Goal: Task Accomplishment & Management: Manage account settings

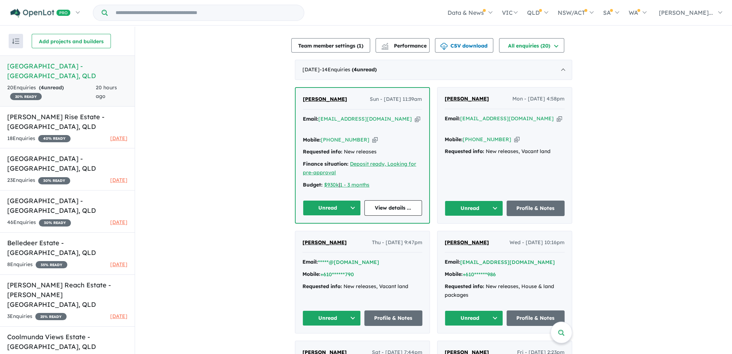
scroll to position [180, 0]
click at [349, 200] on button "Unread" at bounding box center [332, 207] width 58 height 15
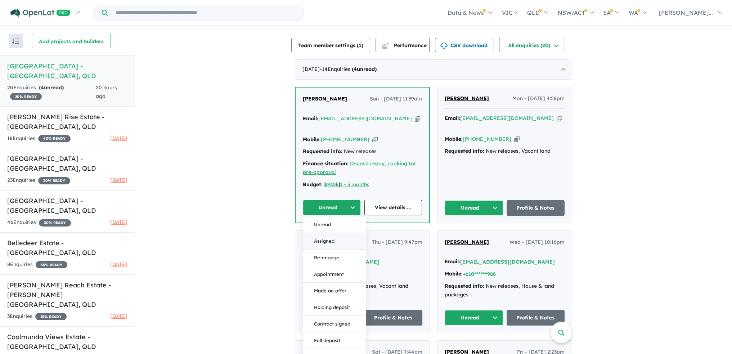
click at [344, 233] on button "Assigned" at bounding box center [334, 241] width 63 height 17
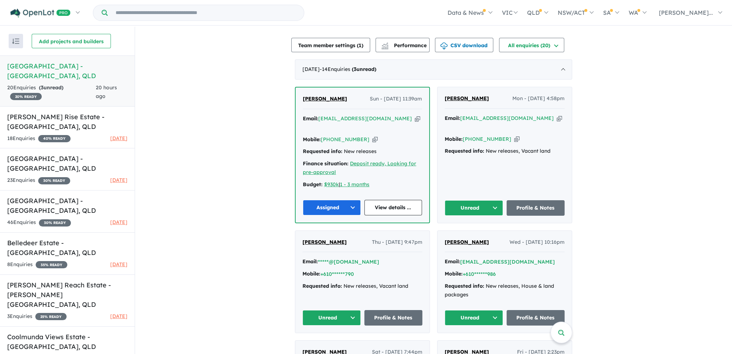
click at [493, 200] on button "Unread" at bounding box center [474, 207] width 58 height 15
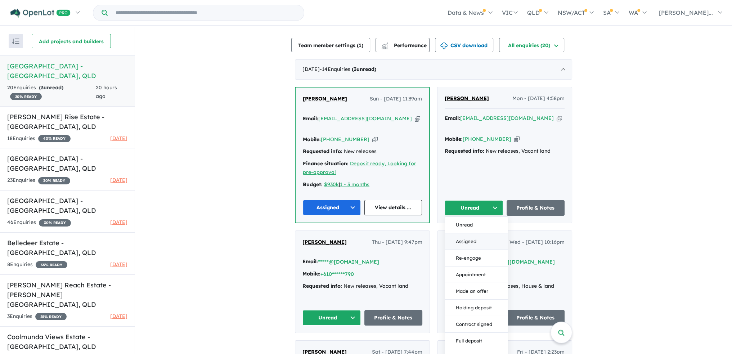
click at [478, 233] on button "Assigned" at bounding box center [476, 241] width 63 height 17
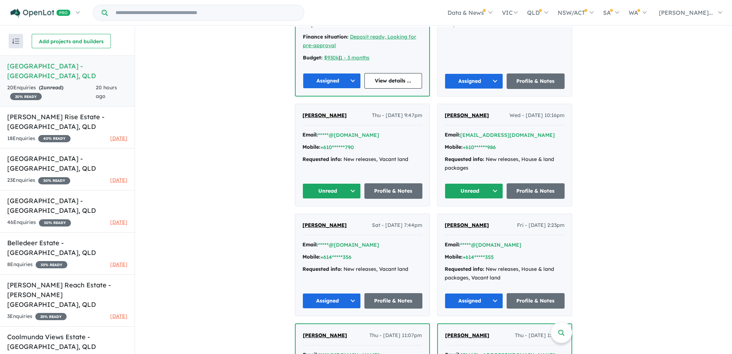
scroll to position [324, 0]
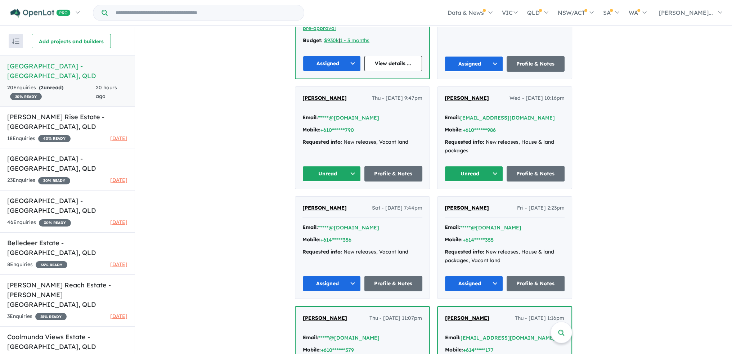
click at [349, 166] on button "Unread" at bounding box center [331, 173] width 58 height 15
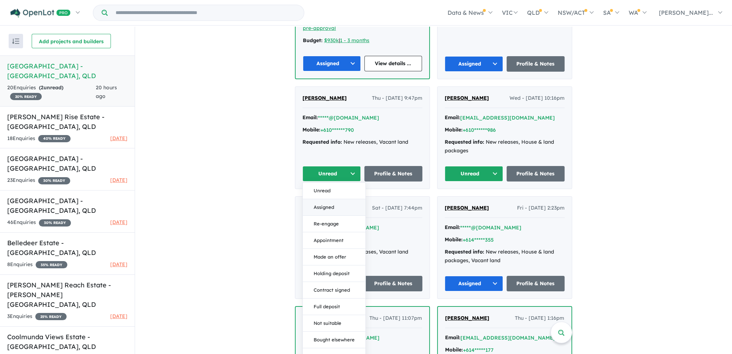
click at [345, 199] on button "Assigned" at bounding box center [334, 207] width 63 height 17
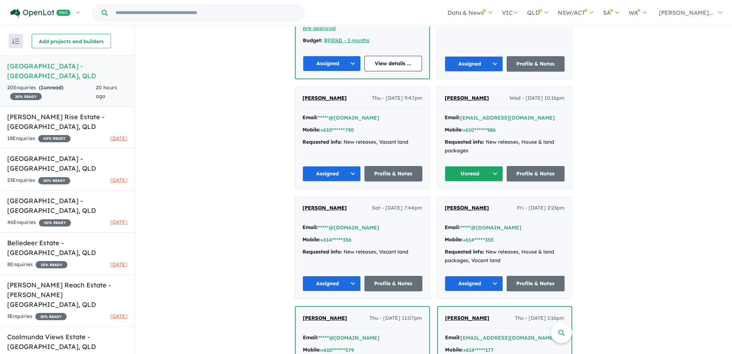
click at [495, 166] on button "Unread" at bounding box center [474, 173] width 58 height 15
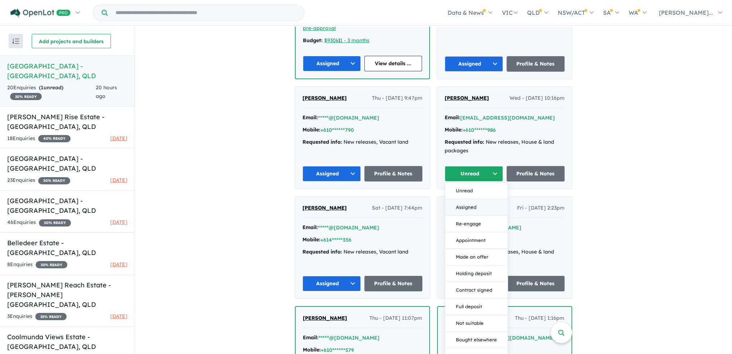
click at [485, 199] on button "Assigned" at bounding box center [476, 207] width 63 height 17
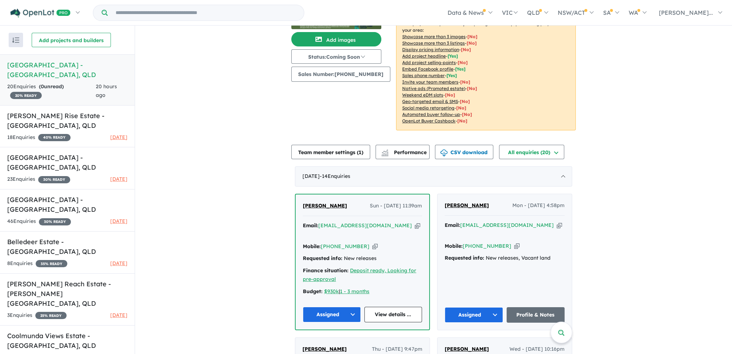
scroll to position [0, 0]
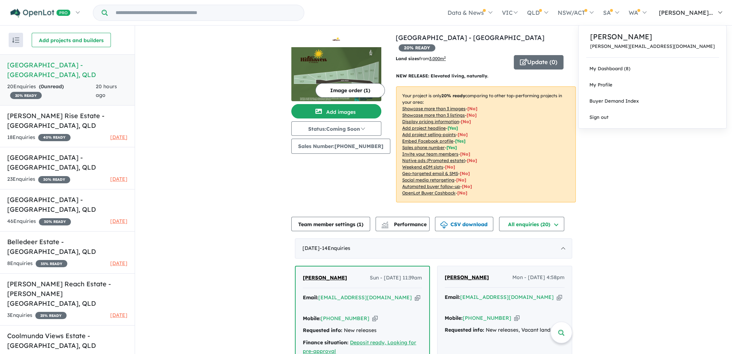
click at [719, 14] on link "[PERSON_NAME]..." at bounding box center [689, 12] width 76 height 25
click at [674, 118] on link "Sign out" at bounding box center [653, 117] width 148 height 16
